Goal: Task Accomplishment & Management: Use online tool/utility

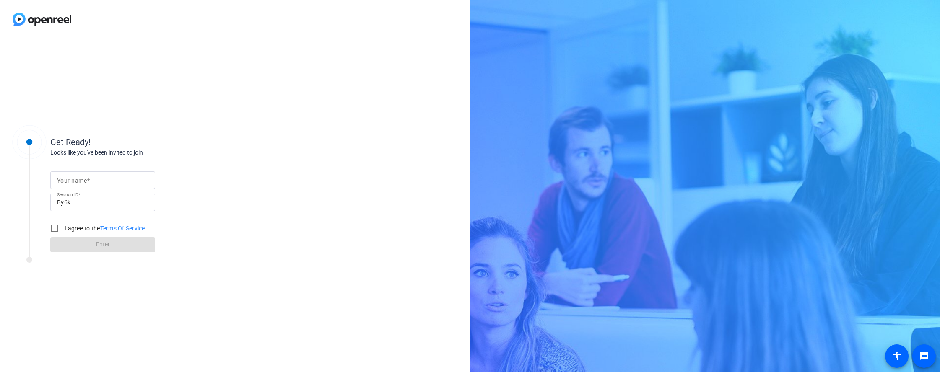
click at [61, 185] on input "Your name" at bounding box center [102, 180] width 91 height 10
type input "[PERSON_NAME]"
click at [51, 231] on input "I agree to the Terms Of Service" at bounding box center [54, 228] width 17 height 17
checkbox input "true"
click at [78, 240] on span at bounding box center [102, 245] width 105 height 20
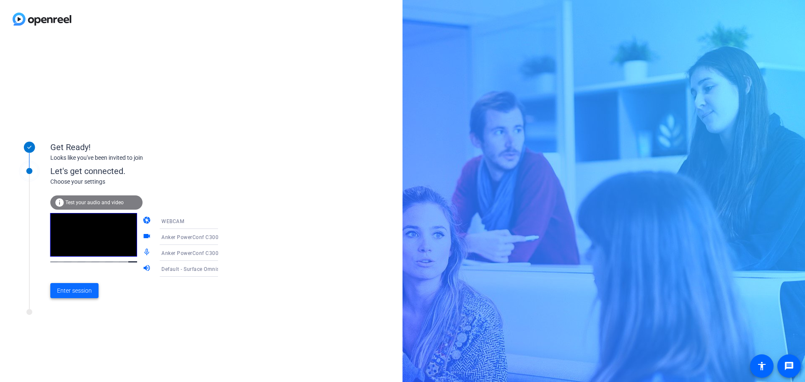
click at [80, 290] on span "Enter session" at bounding box center [74, 290] width 35 height 9
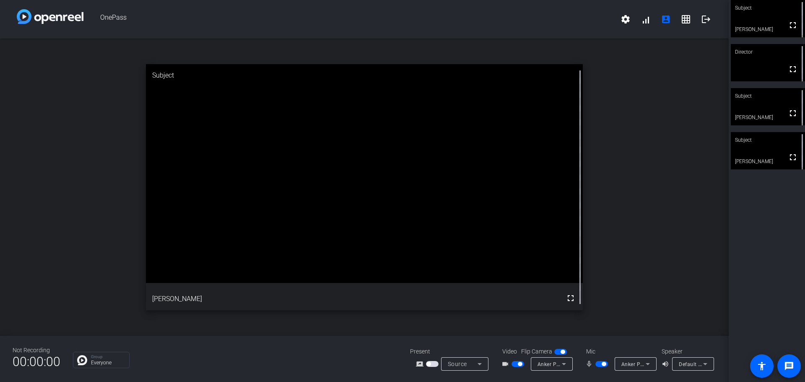
click at [520, 336] on span "button" at bounding box center [520, 364] width 4 height 4
click at [520, 336] on button "button" at bounding box center [518, 364] width 13 height 6
click at [518, 336] on span "button" at bounding box center [520, 364] width 4 height 4
click at [430, 336] on span "button" at bounding box center [429, 364] width 4 height 4
click at [516, 336] on span "button" at bounding box center [514, 364] width 4 height 4
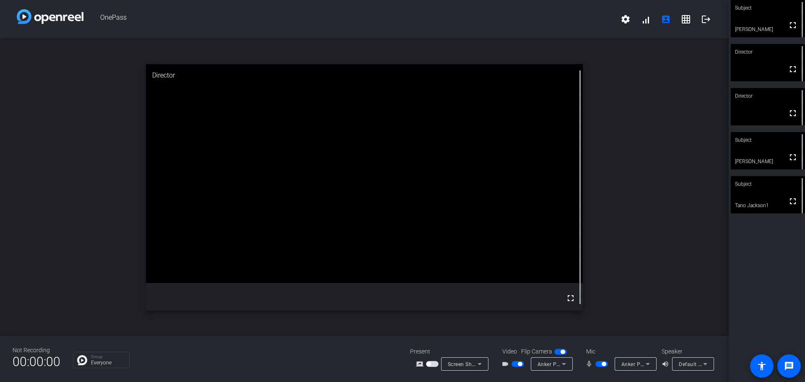
click at [429, 336] on span "button" at bounding box center [429, 364] width 4 height 4
click at [624, 18] on mat-icon "settings" at bounding box center [626, 19] width 10 height 10
click at [624, 21] on div at bounding box center [402, 191] width 805 height 382
click at [624, 23] on span at bounding box center [646, 19] width 20 height 20
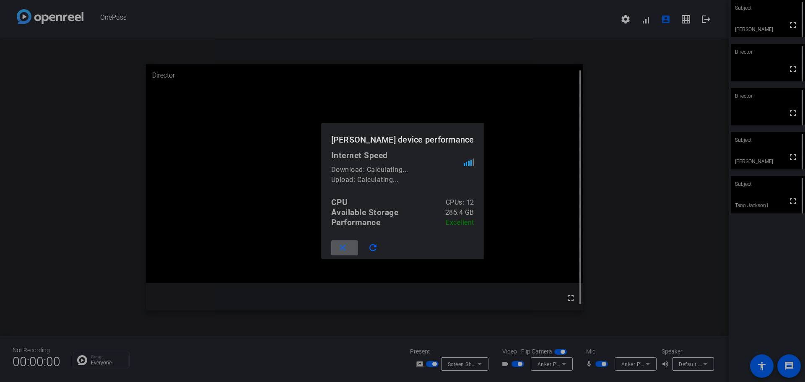
click at [339, 251] on mat-icon "close" at bounding box center [343, 248] width 10 height 10
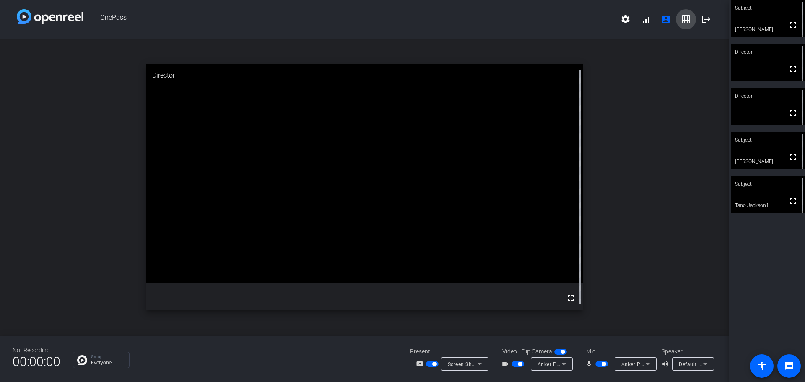
click at [624, 21] on mat-icon "grid_on" at bounding box center [686, 19] width 10 height 10
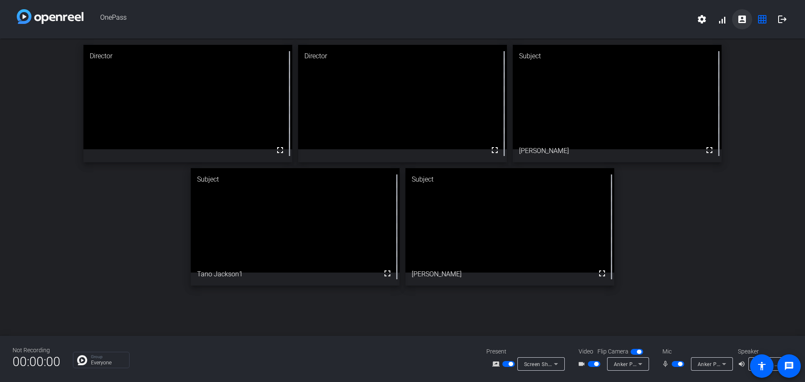
click at [624, 17] on mat-icon "account_box" at bounding box center [742, 19] width 10 height 10
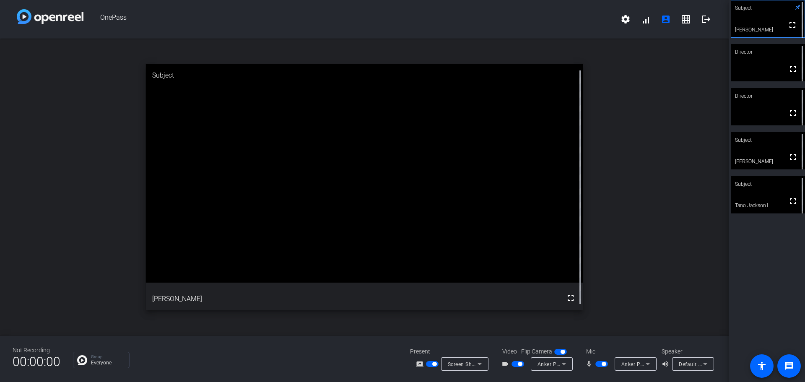
click at [624, 68] on video at bounding box center [768, 62] width 74 height 37
click at [517, 336] on span "button" at bounding box center [518, 364] width 13 height 6
click at [624, 336] on span "Default - Surface Omnisonic Speakers (2- Surface High Definition Audio)" at bounding box center [767, 364] width 177 height 7
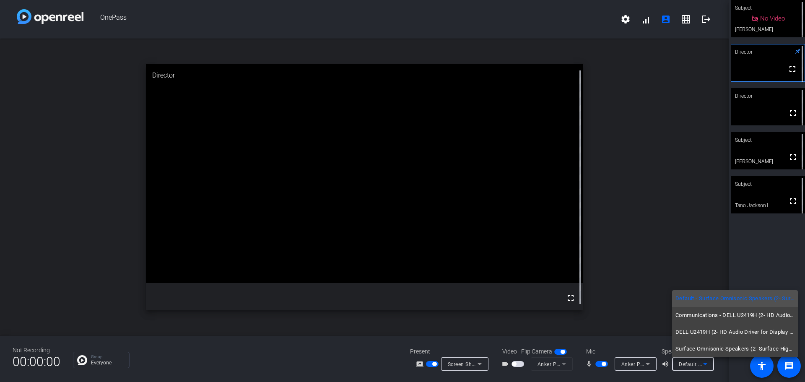
click at [624, 329] on div at bounding box center [402, 191] width 805 height 382
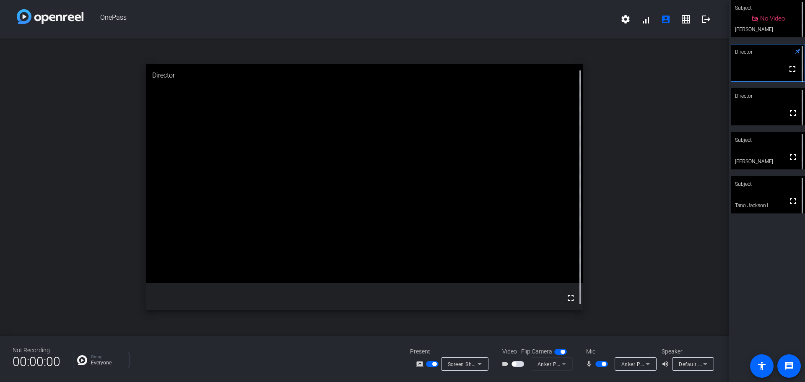
click at [624, 336] on icon at bounding box center [648, 364] width 10 height 10
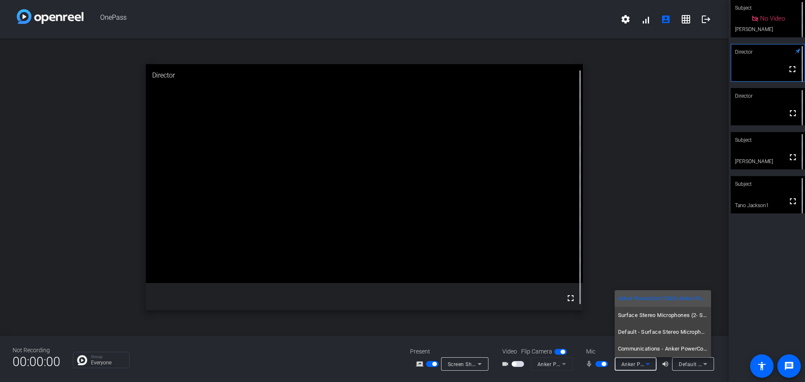
click at [624, 220] on div at bounding box center [402, 191] width 805 height 382
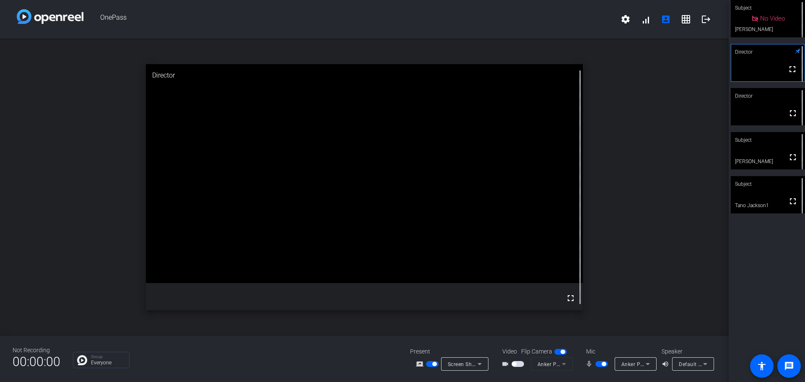
click at [435, 336] on span "button" at bounding box center [434, 364] width 4 height 4
click at [431, 336] on span "button" at bounding box center [432, 364] width 13 height 6
click at [437, 336] on span "button" at bounding box center [432, 364] width 13 height 6
click at [624, 153] on video at bounding box center [768, 150] width 74 height 37
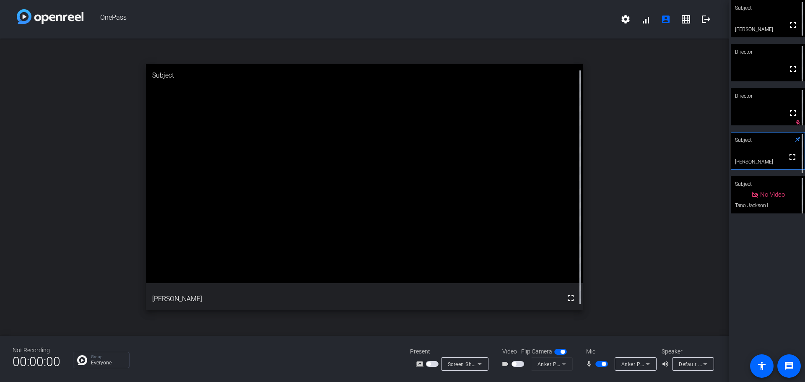
click at [600, 336] on span "button" at bounding box center [602, 364] width 13 height 6
click at [606, 336] on span "button" at bounding box center [602, 364] width 13 height 6
click at [599, 336] on span "button" at bounding box center [602, 364] width 13 height 6
click at [601, 336] on span "button" at bounding box center [602, 364] width 13 height 6
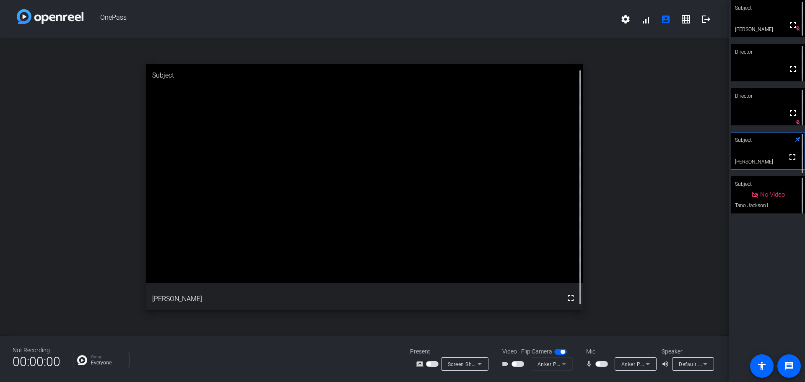
click at [603, 336] on mat-slide-toggle at bounding box center [603, 363] width 14 height 9
click at [603, 336] on span "button" at bounding box center [602, 364] width 13 height 6
click at [369, 274] on video at bounding box center [364, 173] width 437 height 218
click at [602, 336] on span "button" at bounding box center [604, 364] width 4 height 4
click at [602, 336] on button "button" at bounding box center [602, 364] width 13 height 6
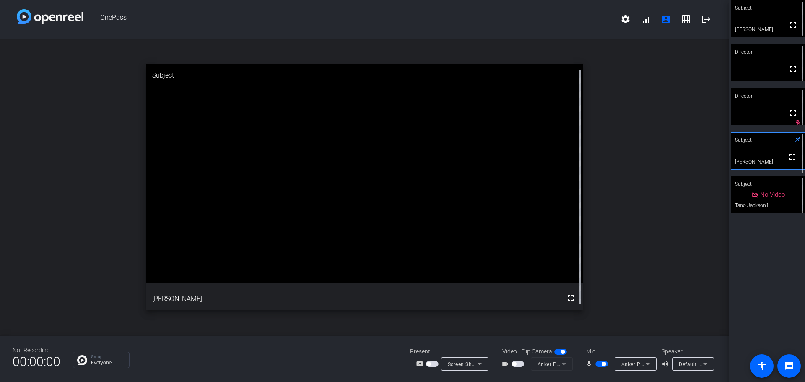
click at [603, 336] on span "button" at bounding box center [604, 364] width 4 height 4
click at [603, 336] on span "button" at bounding box center [602, 364] width 13 height 6
click at [517, 336] on span "button" at bounding box center [518, 364] width 13 height 6
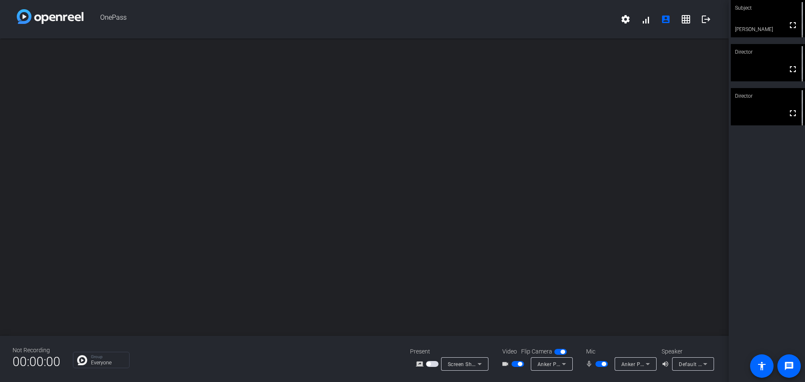
click at [624, 172] on div "Subject fullscreen [PERSON_NAME] Director fullscreen Director fullscreen" at bounding box center [767, 191] width 76 height 382
click at [468, 336] on span "Screen Sharing" at bounding box center [466, 364] width 37 height 7
click at [485, 288] on div at bounding box center [402, 191] width 805 height 382
click at [485, 288] on div "open_in_new" at bounding box center [364, 187] width 729 height 297
